Goal: Information Seeking & Learning: Find specific fact

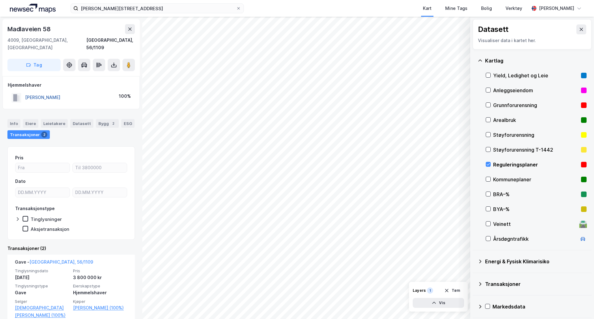
click at [0, 0] on button "[PERSON_NAME]" at bounding box center [0, 0] width 0 height 0
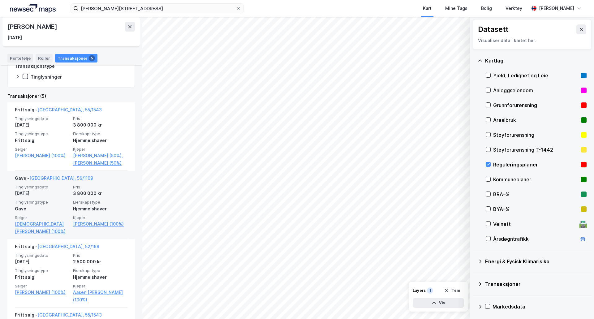
scroll to position [154, 0]
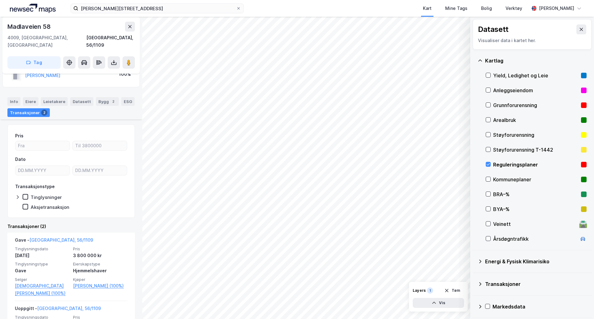
scroll to position [62, 0]
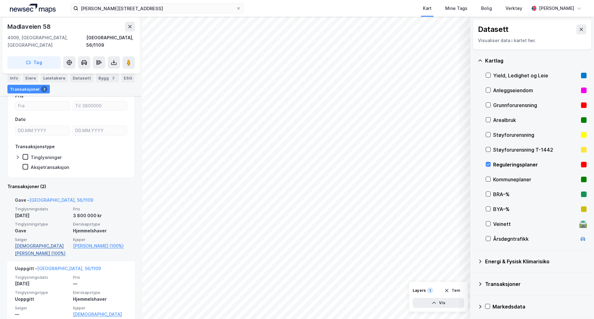
click at [60, 242] on link "[DEMOGRAPHIC_DATA][PERSON_NAME] (100%)" at bounding box center [42, 249] width 54 height 15
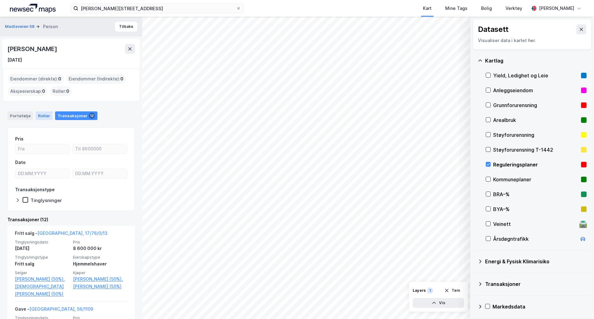
click at [47, 112] on div "Roller" at bounding box center [44, 115] width 17 height 9
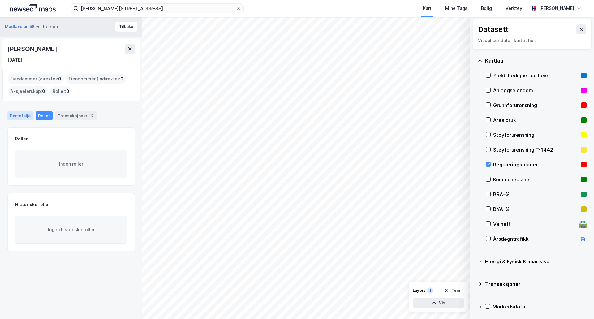
click at [13, 113] on div "Portefølje" at bounding box center [20, 115] width 26 height 9
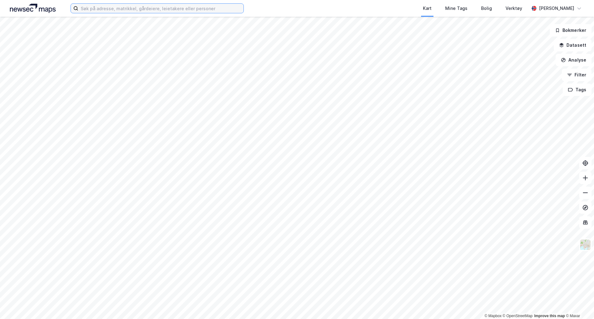
click at [161, 11] on input at bounding box center [160, 8] width 165 height 9
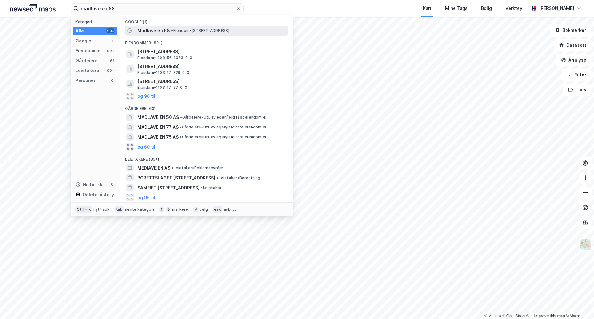
click at [197, 29] on span "• Eiendom • [STREET_ADDRESS]" at bounding box center [200, 30] width 58 height 5
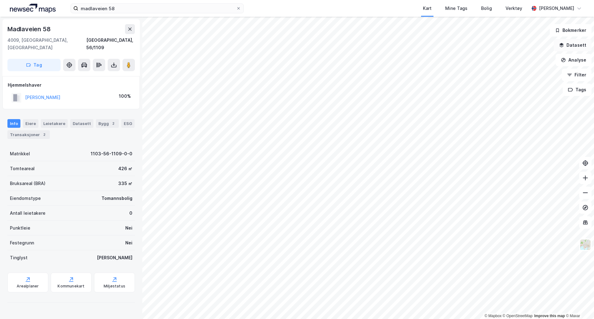
click at [577, 48] on button "Datasett" at bounding box center [573, 45] width 38 height 12
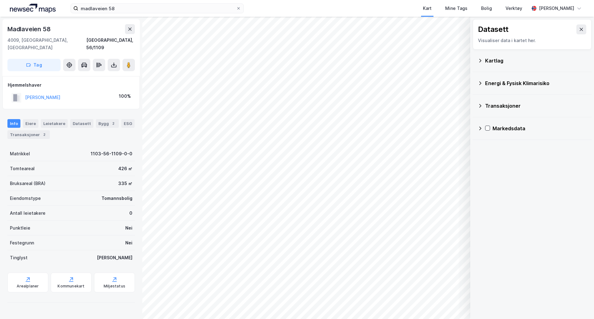
click at [497, 67] on div "Kartlag" at bounding box center [532, 60] width 109 height 15
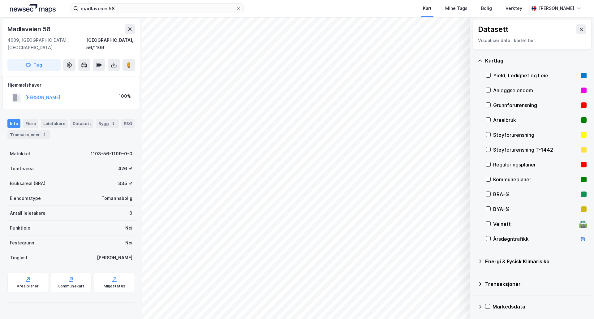
click at [501, 164] on div "Reguleringsplaner" at bounding box center [535, 164] width 85 height 7
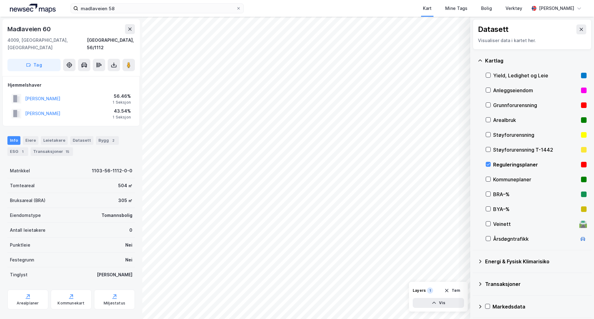
click at [492, 164] on div "Reguleringsplaner" at bounding box center [536, 164] width 101 height 15
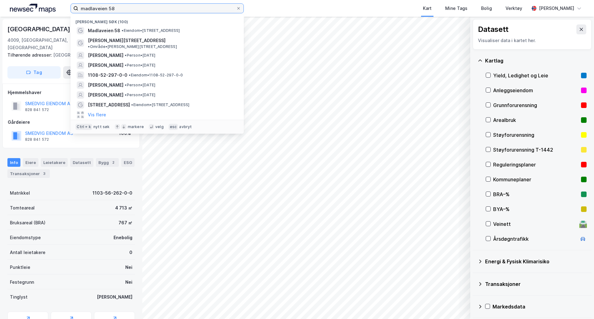
click at [106, 12] on input "madlaveien 58" at bounding box center [157, 8] width 158 height 9
paste input "Seehusens gate 57, 4024 Stavanger"
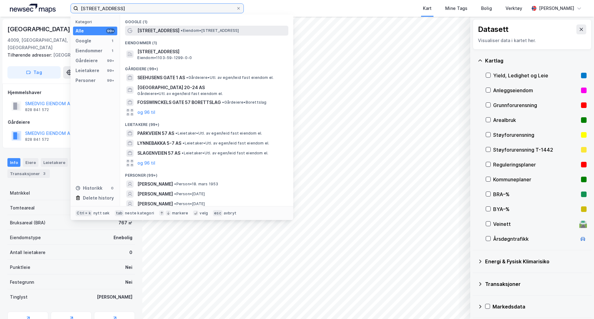
type input "Seehusens gate 57, 4024 Stavanger"
click at [194, 29] on span "• Eiendom • Seehusens gate 57, 4024 Stavanger" at bounding box center [210, 30] width 58 height 5
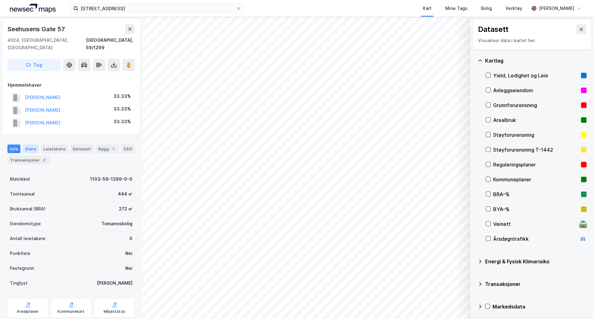
click at [30, 145] on div "Eiere" at bounding box center [30, 149] width 15 height 9
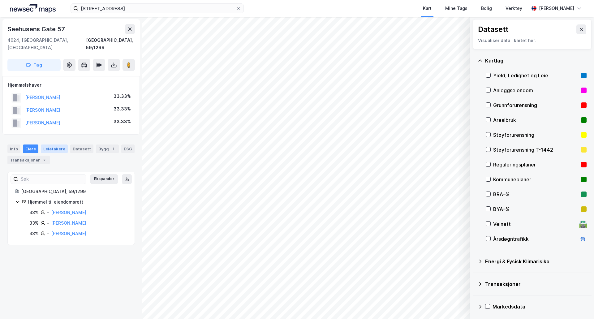
click at [47, 145] on div "Leietakere" at bounding box center [54, 149] width 27 height 9
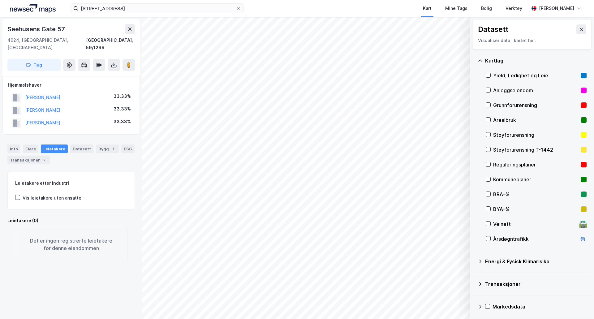
click at [67, 145] on div "Info Eiere Leietakere Datasett Bygg 1 ESG Transaksjoner 2" at bounding box center [70, 155] width 127 height 20
click at [110, 146] on div "1" at bounding box center [113, 149] width 6 height 6
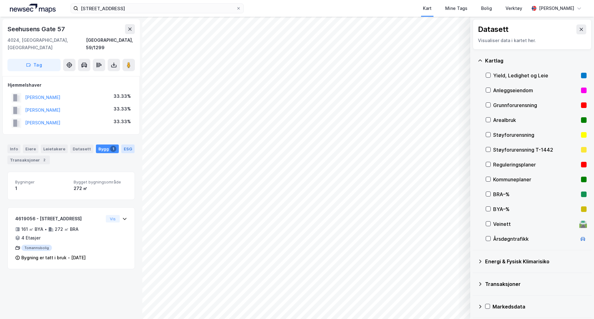
click at [121, 145] on div "ESG" at bounding box center [127, 149] width 13 height 9
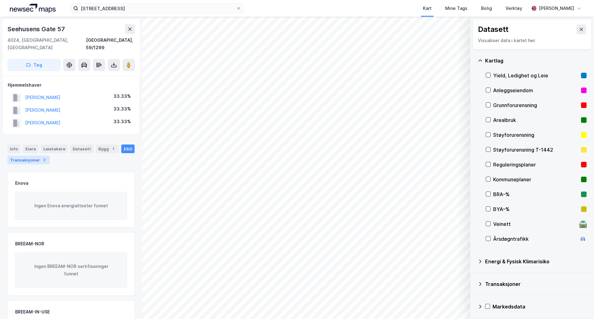
click at [24, 156] on div "Transaksjoner 2" at bounding box center [28, 160] width 42 height 9
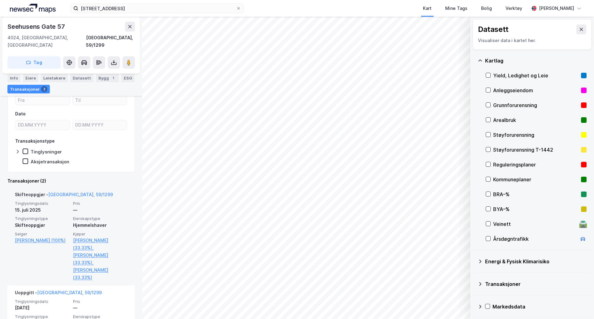
scroll to position [97, 0]
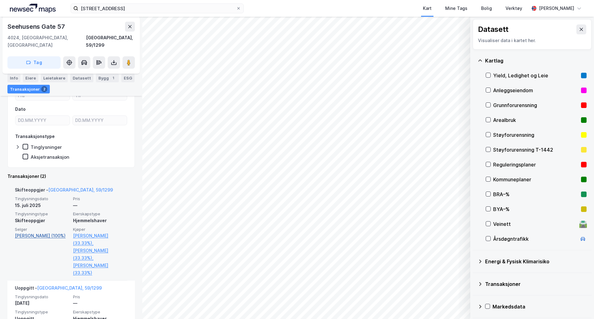
click at [44, 232] on link "Asche Olga Sofie (100%)" at bounding box center [42, 235] width 54 height 7
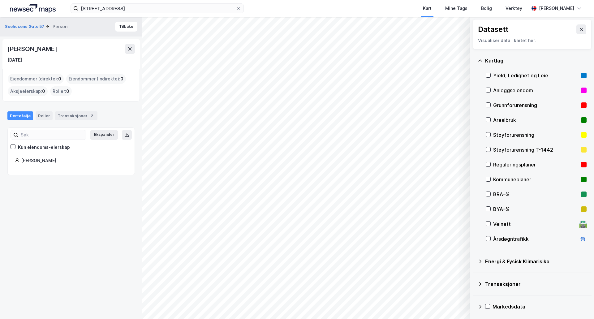
drag, startPoint x: 53, startPoint y: 51, endPoint x: 1, endPoint y: 54, distance: 52.1
click at [1, 54] on div "Seehusens Gate 57 Person Tilbake Olga Sofie Asche 6. mai 1929 Eiendommer (direk…" at bounding box center [71, 168] width 142 height 302
copy div "Olga Sofie Asche"
